Goal: Task Accomplishment & Management: Manage account settings

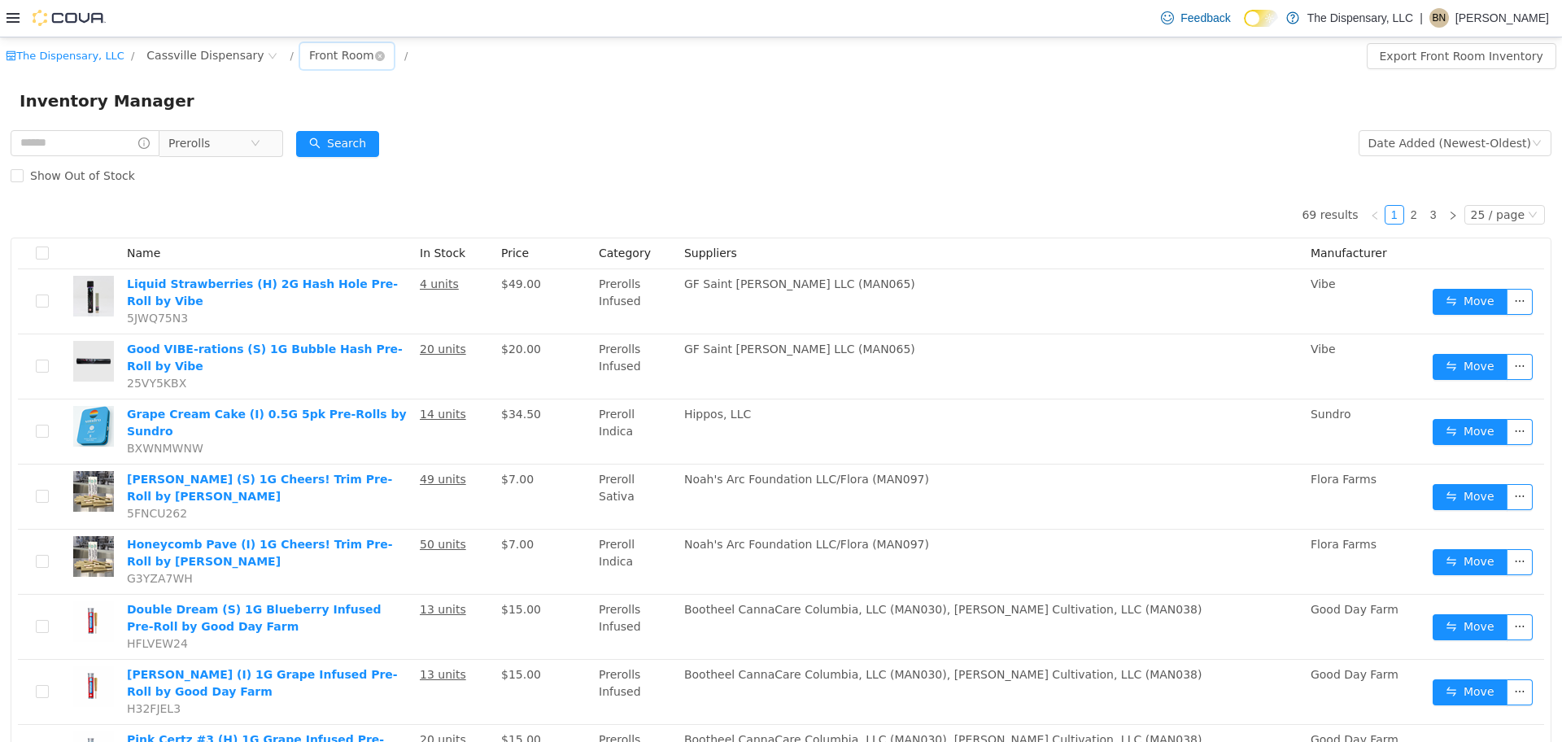
click at [309, 62] on div "Front Room" at bounding box center [341, 54] width 65 height 24
click at [298, 134] on li "Back Room" at bounding box center [320, 140] width 98 height 26
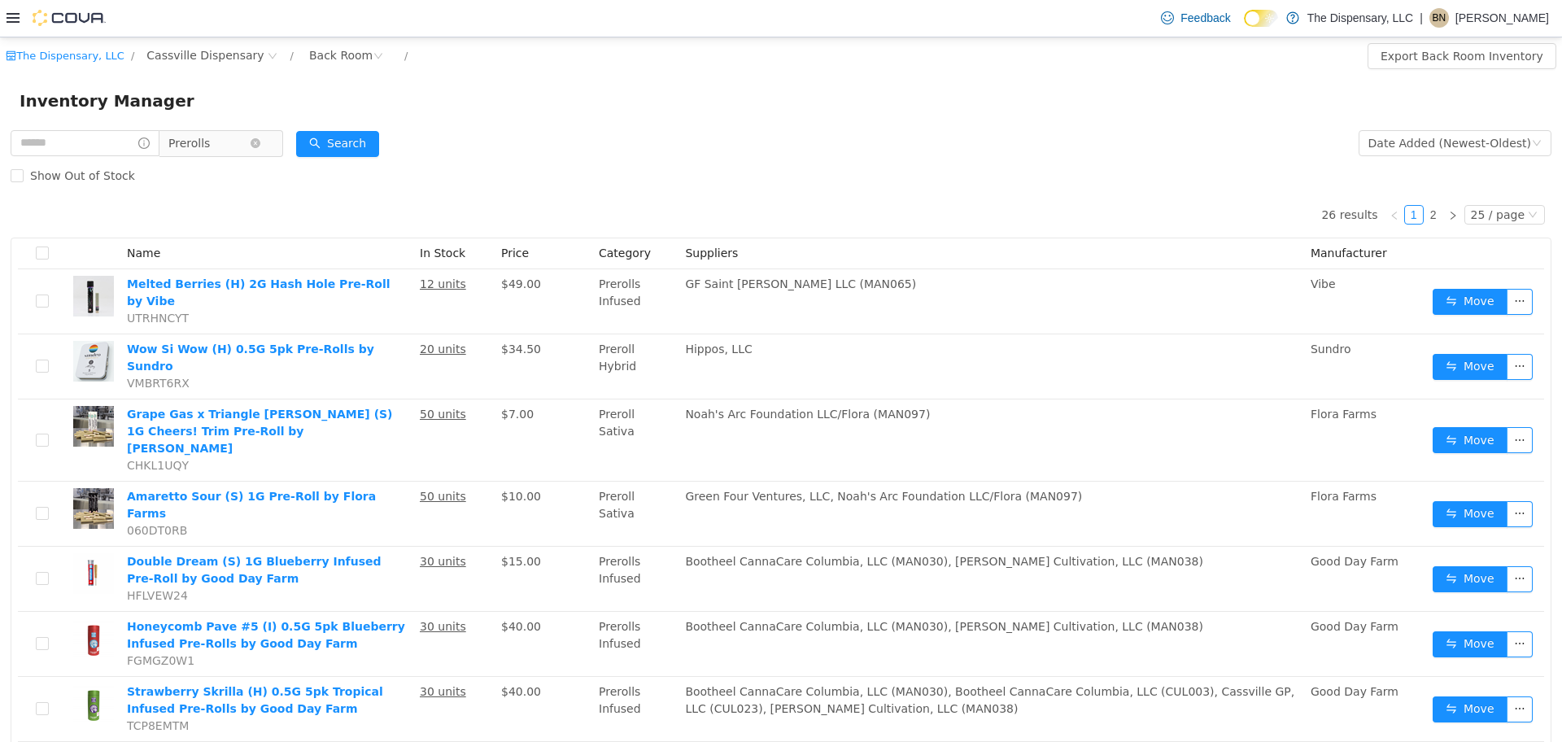
click at [270, 144] on span "Prerolls" at bounding box center [214, 142] width 111 height 26
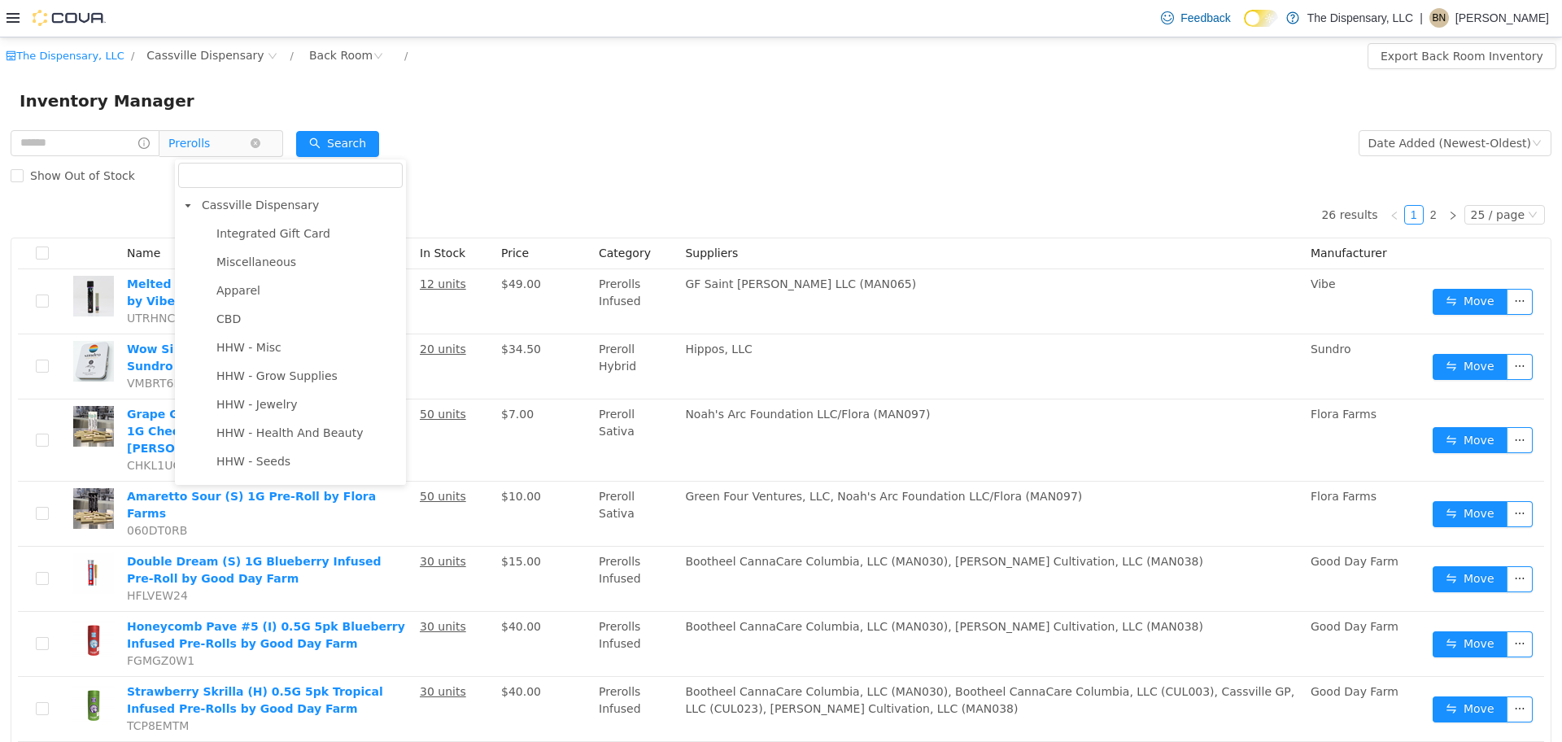
scroll to position [425, 0]
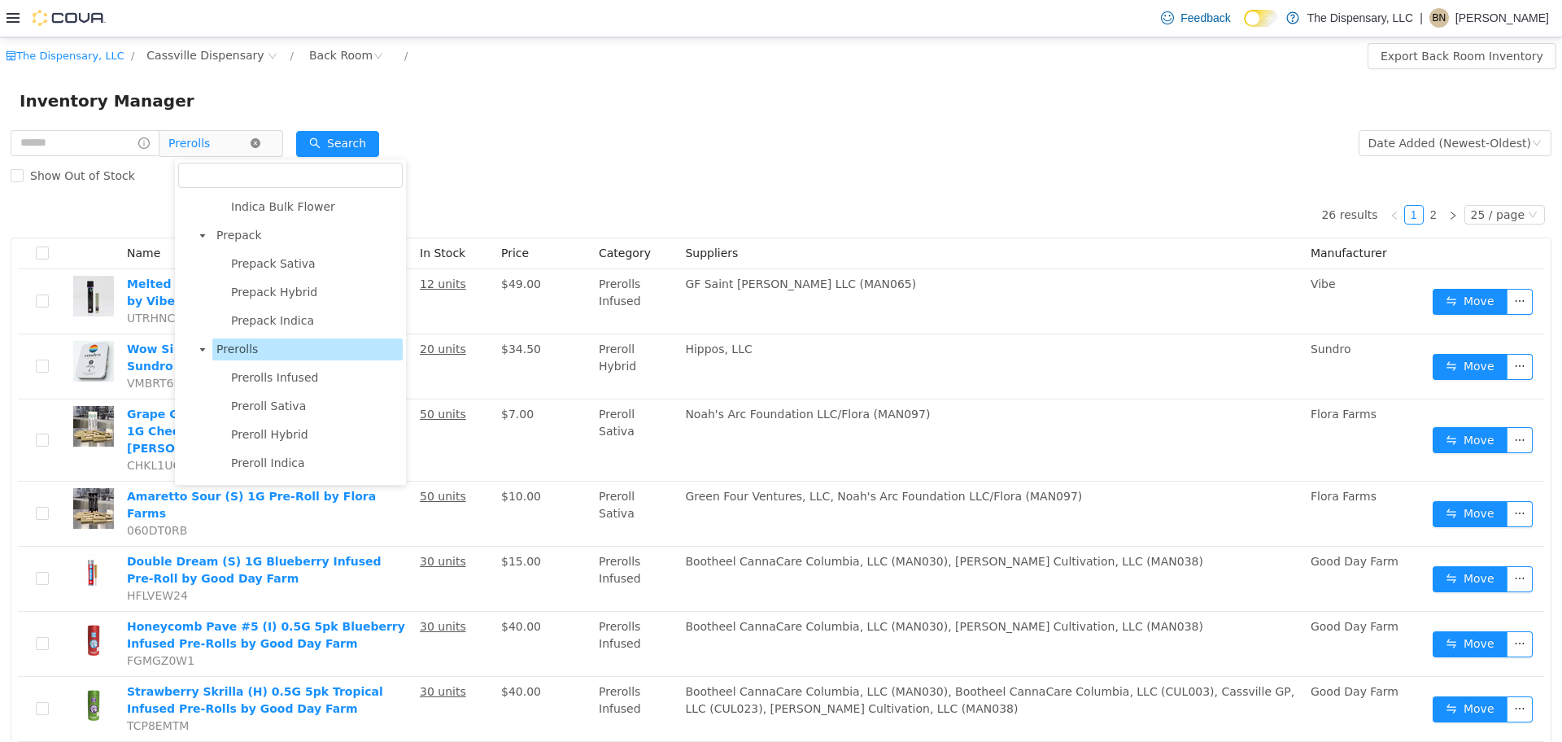
click at [260, 144] on icon "icon: close-circle" at bounding box center [256, 142] width 10 height 10
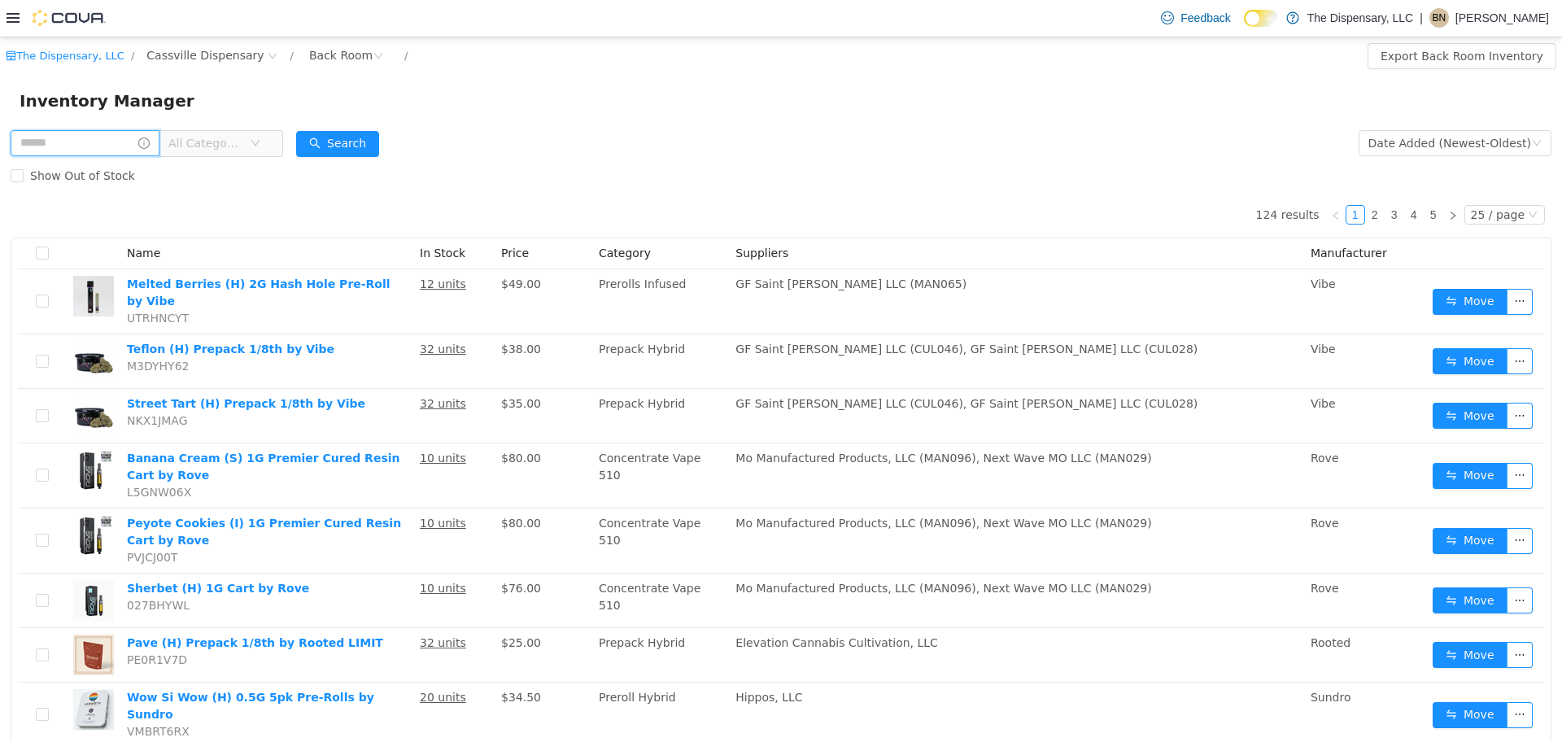
click at [118, 137] on input "text" at bounding box center [85, 142] width 149 height 26
type input "****"
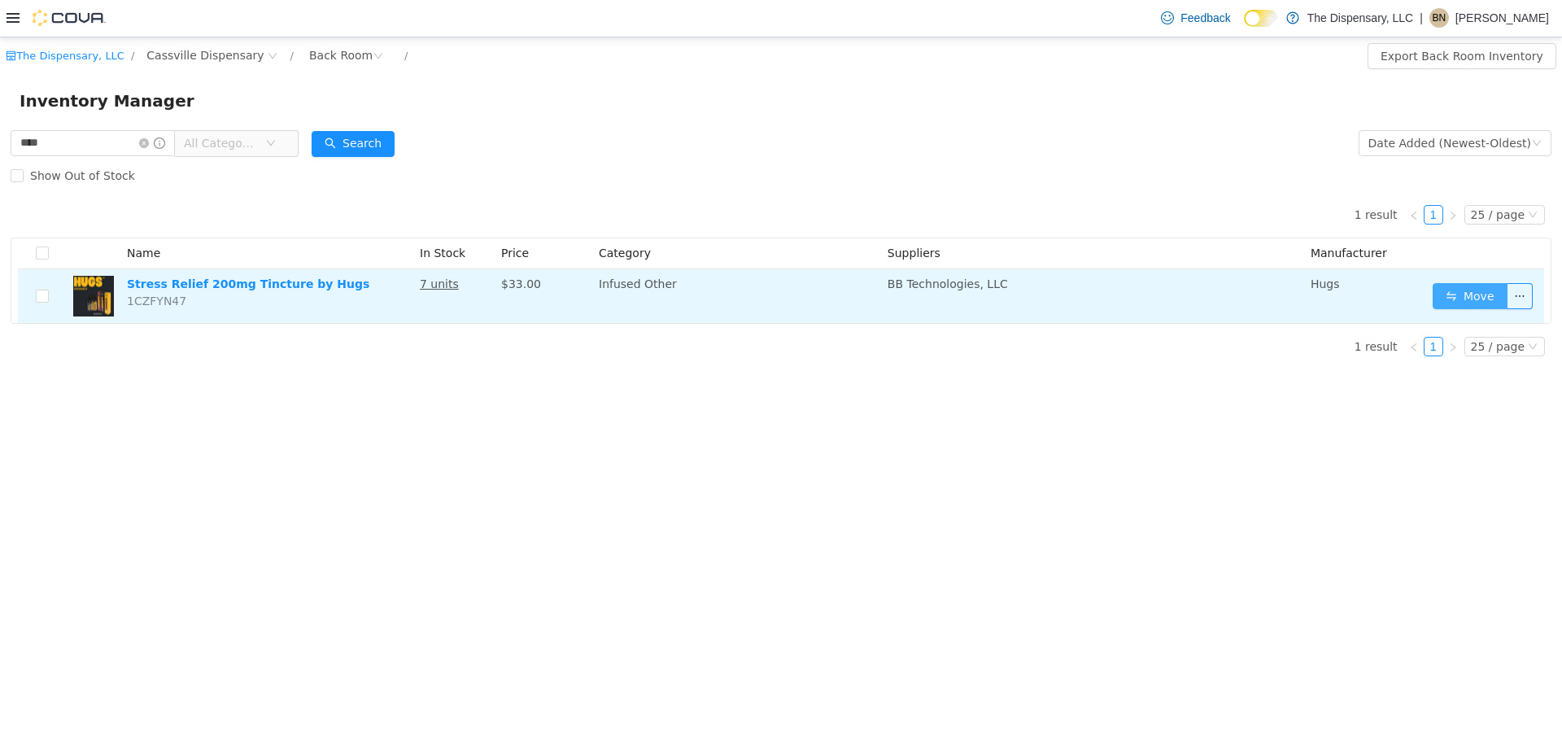
click at [1469, 299] on button "Move" at bounding box center [1470, 295] width 75 height 26
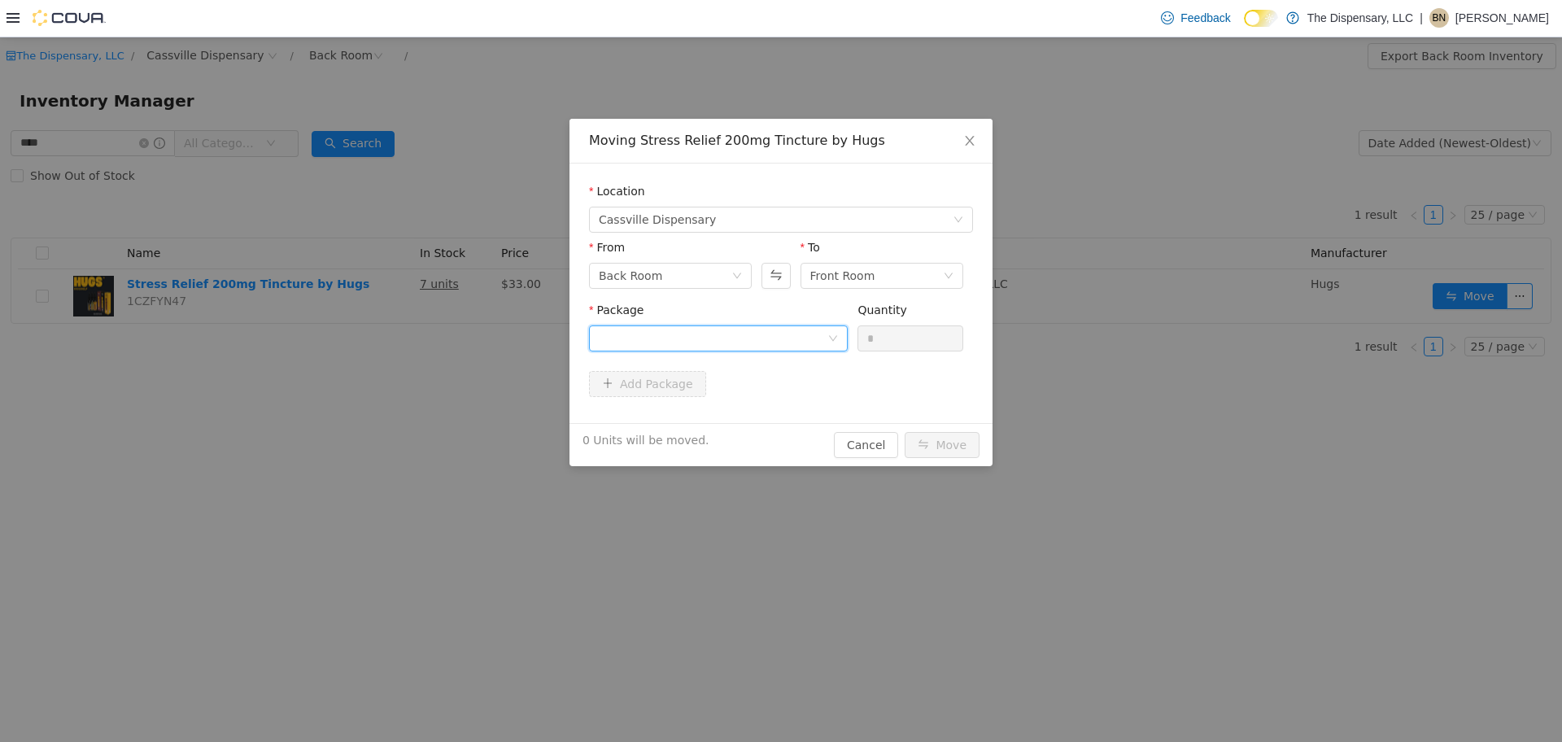
click at [770, 335] on div at bounding box center [713, 337] width 229 height 24
click at [754, 424] on li "1A40C0300003779000027599 Quantity : 7 Units" at bounding box center [718, 405] width 259 height 44
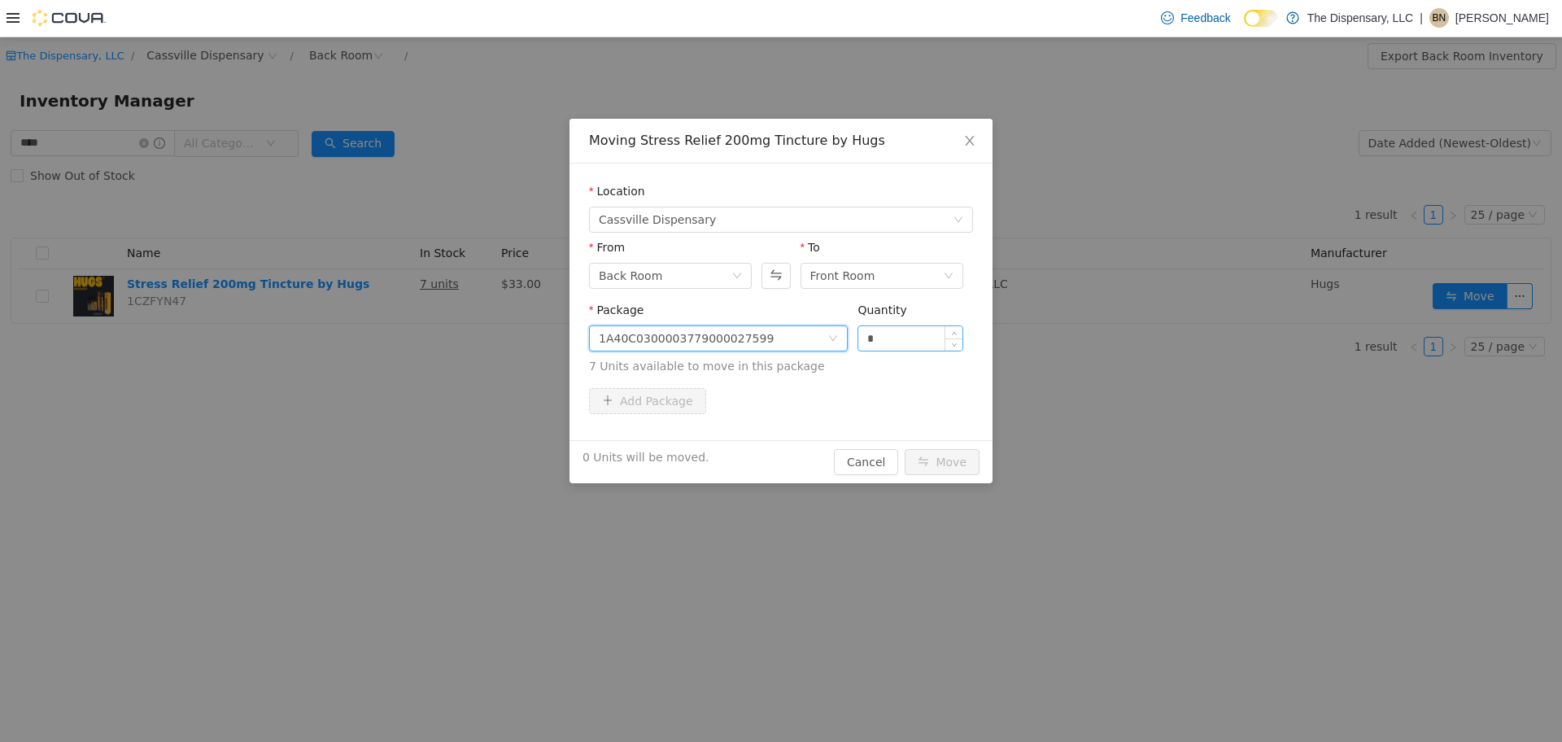
click at [917, 339] on input "*" at bounding box center [910, 337] width 104 height 24
type input "**"
click at [905, 448] on button "Move" at bounding box center [942, 461] width 75 height 26
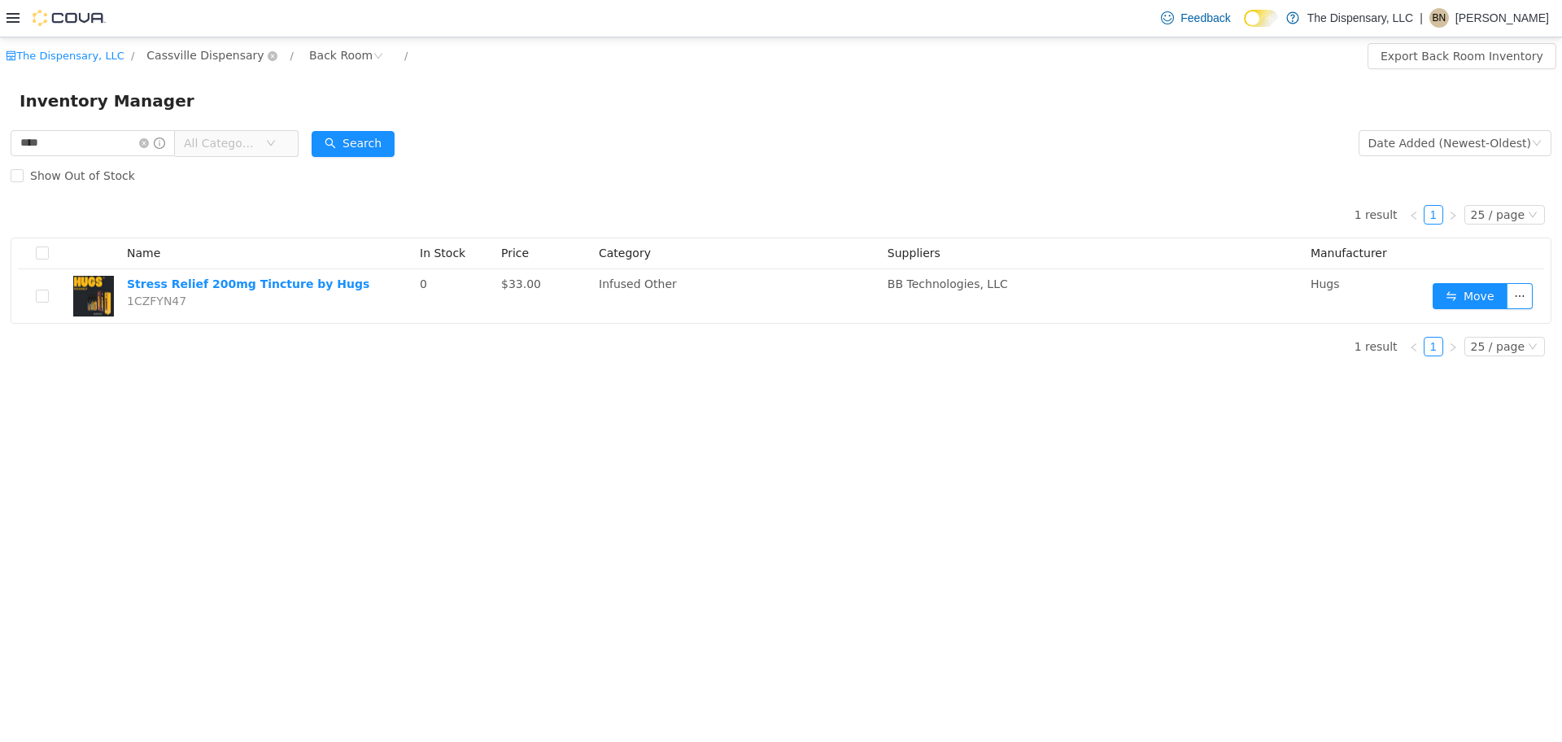
click at [163, 55] on span "Cassville Dispensary" at bounding box center [204, 55] width 117 height 18
click at [235, 144] on span "Cassville Dispensary" at bounding box center [228, 142] width 117 height 13
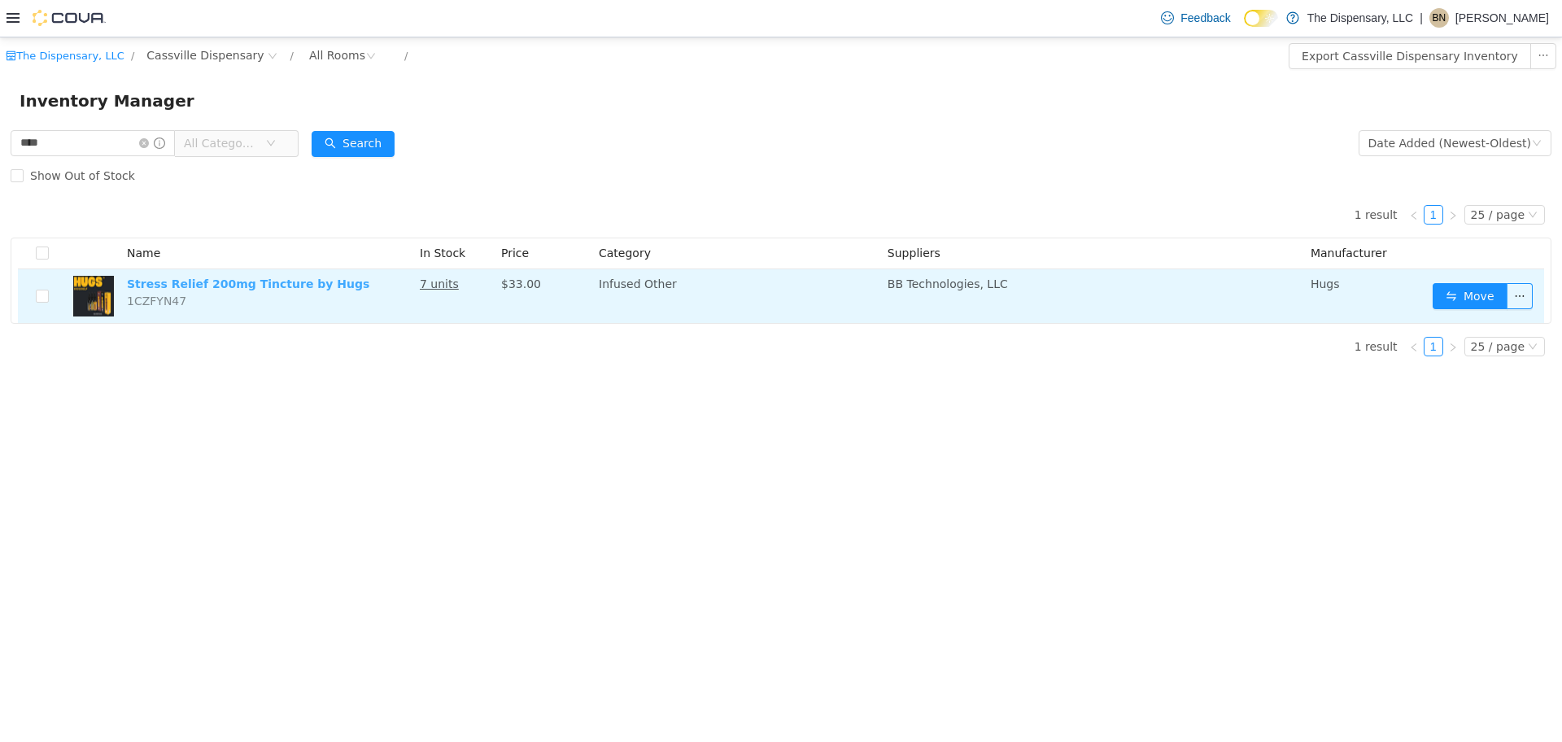
click at [195, 281] on link "Stress Relief 200mg Tincture by Hugs" at bounding box center [248, 283] width 242 height 13
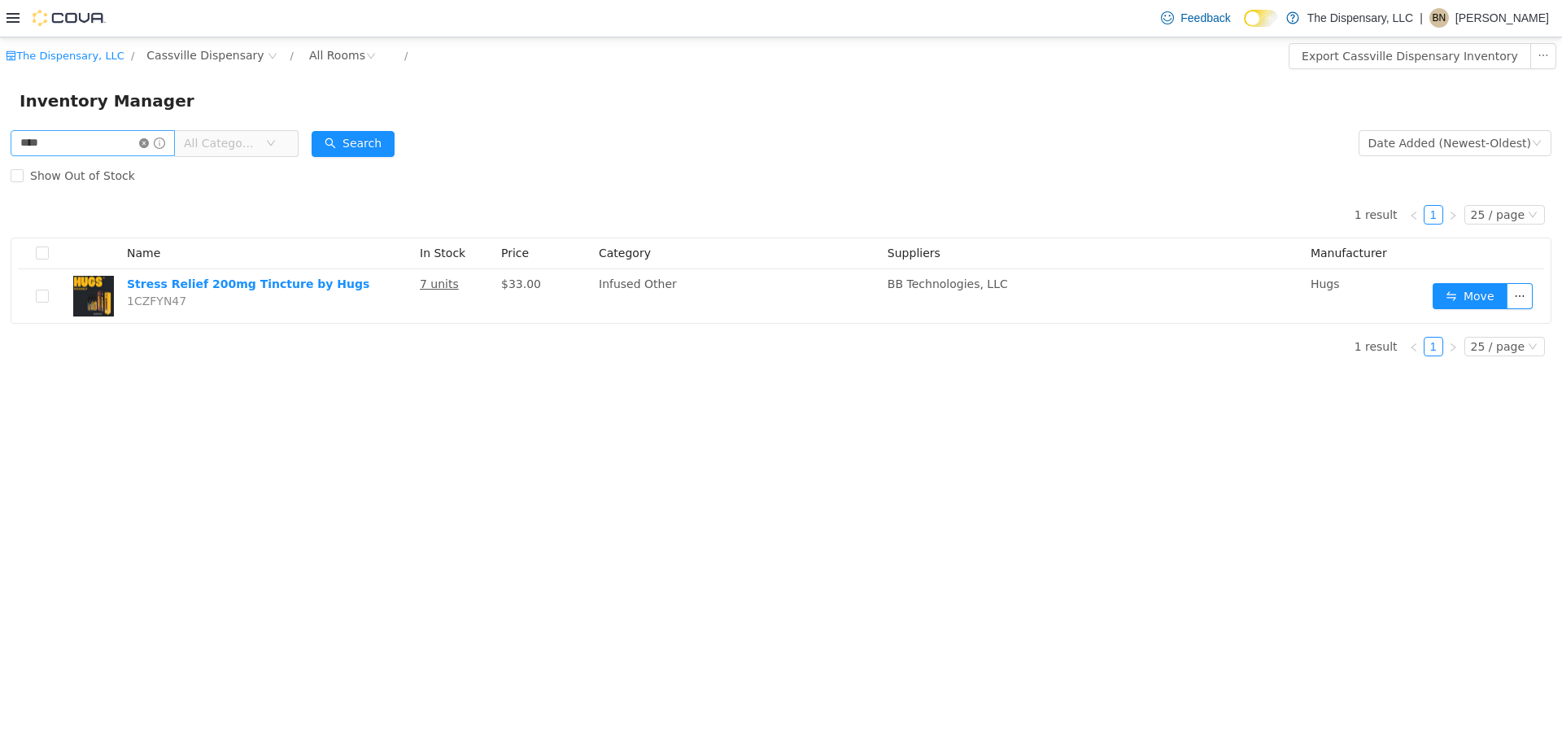
click at [149, 139] on icon "icon: close-circle" at bounding box center [144, 142] width 10 height 10
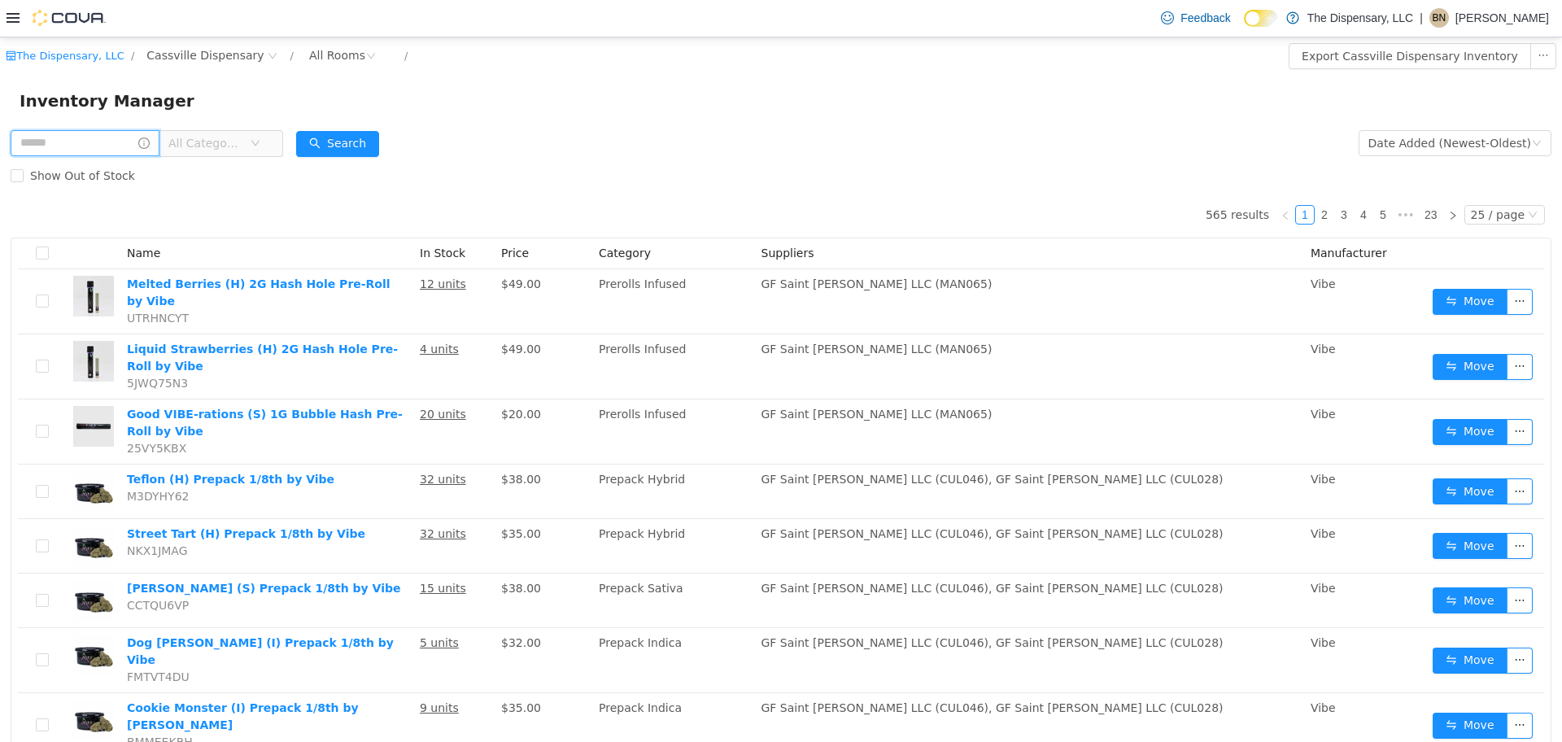
click at [108, 142] on input "text" at bounding box center [85, 142] width 149 height 26
type input "***"
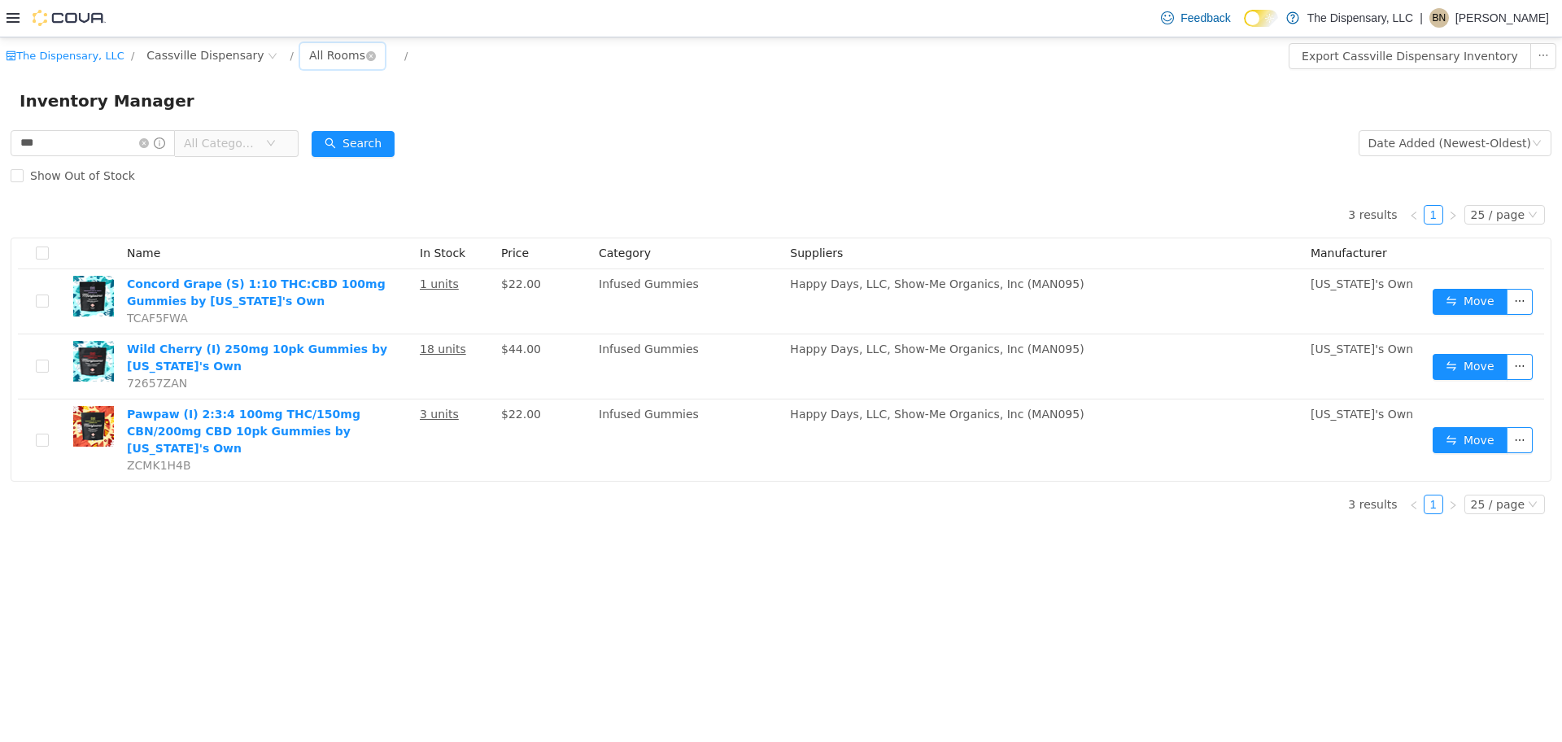
click at [309, 51] on div "All Rooms" at bounding box center [337, 54] width 56 height 24
click at [334, 135] on li "Back Room" at bounding box center [320, 140] width 98 height 26
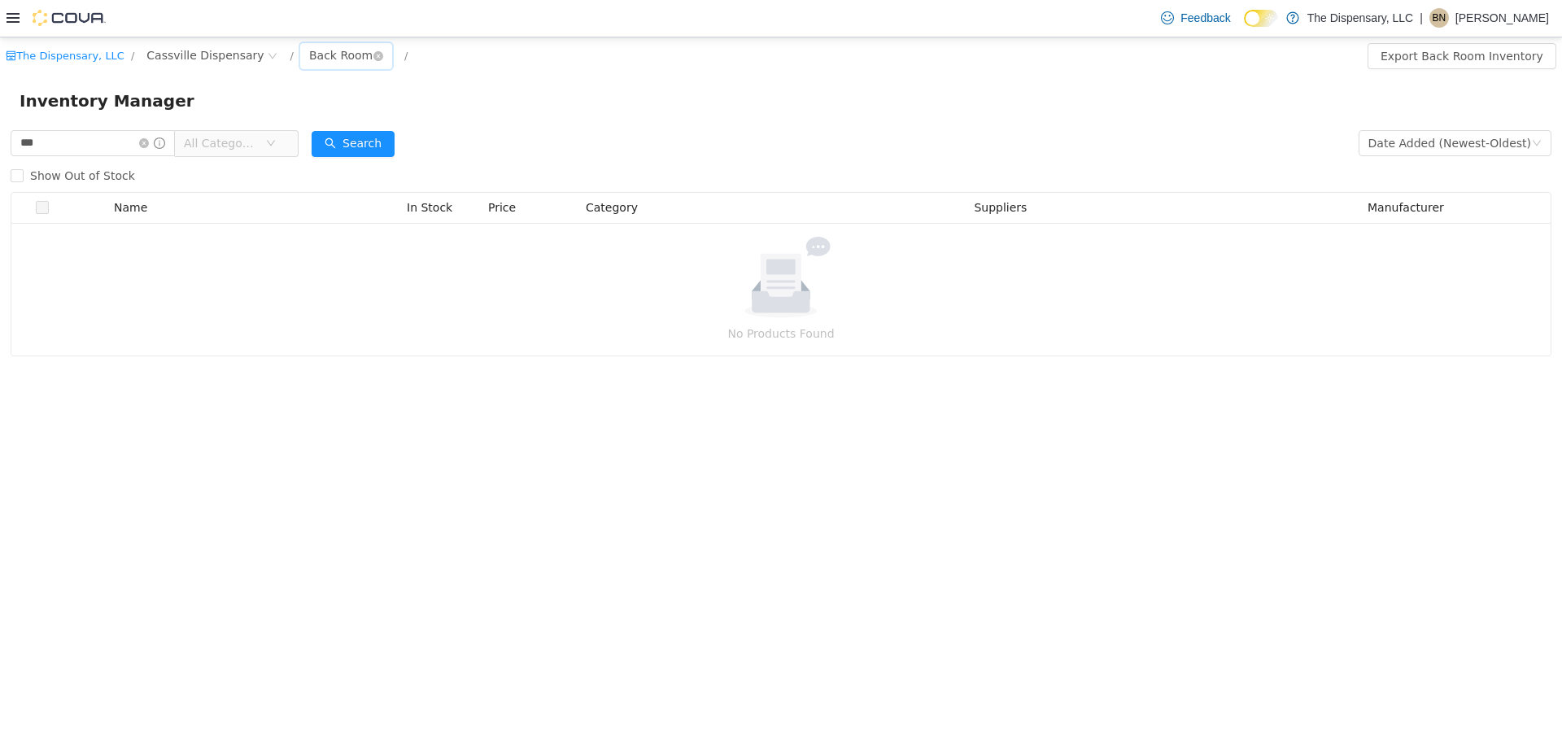
click at [314, 53] on div "Back Room" at bounding box center [340, 54] width 63 height 24
click at [330, 112] on li "Front Room" at bounding box center [320, 114] width 98 height 26
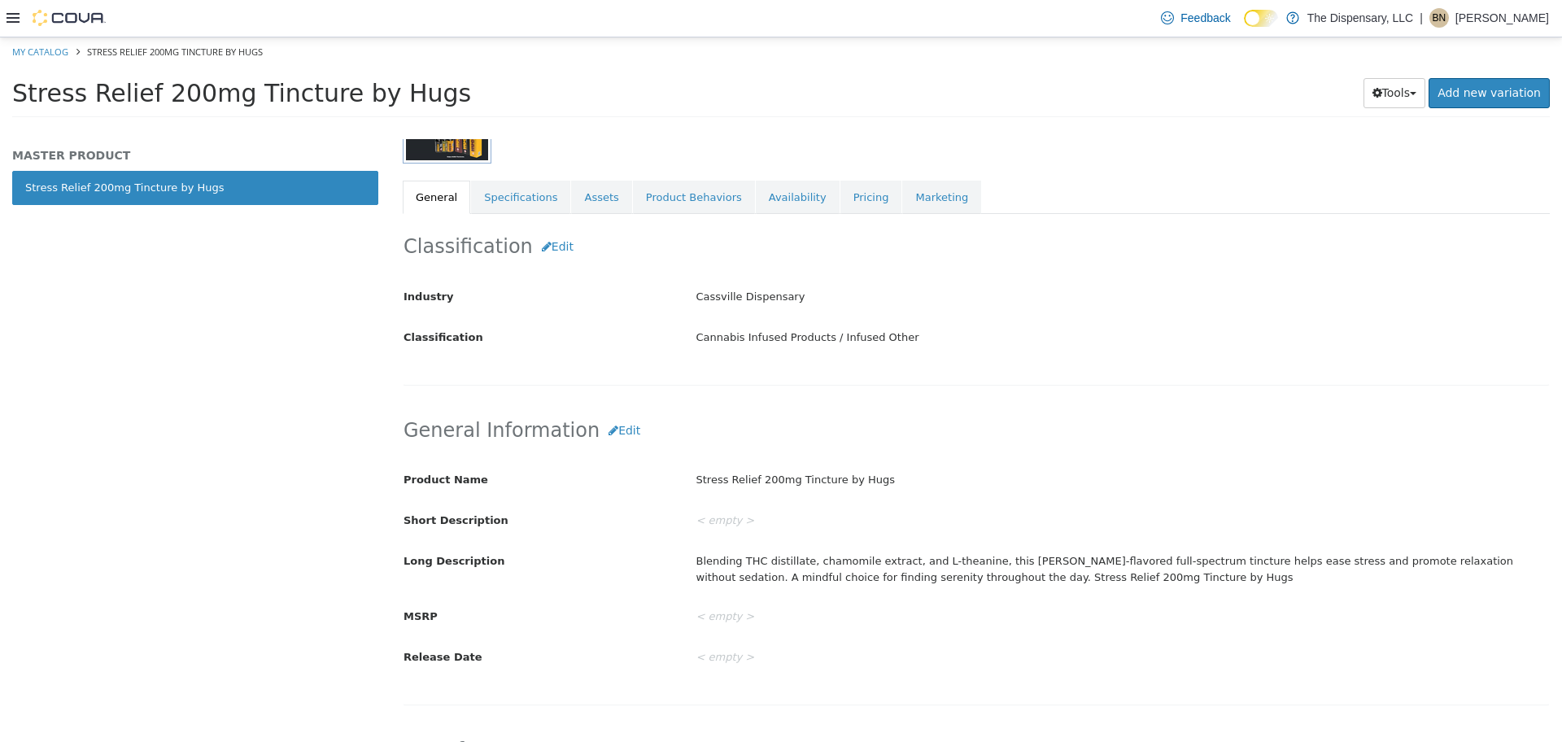
scroll to position [255, 0]
